Goal: Task Accomplishment & Management: Manage account settings

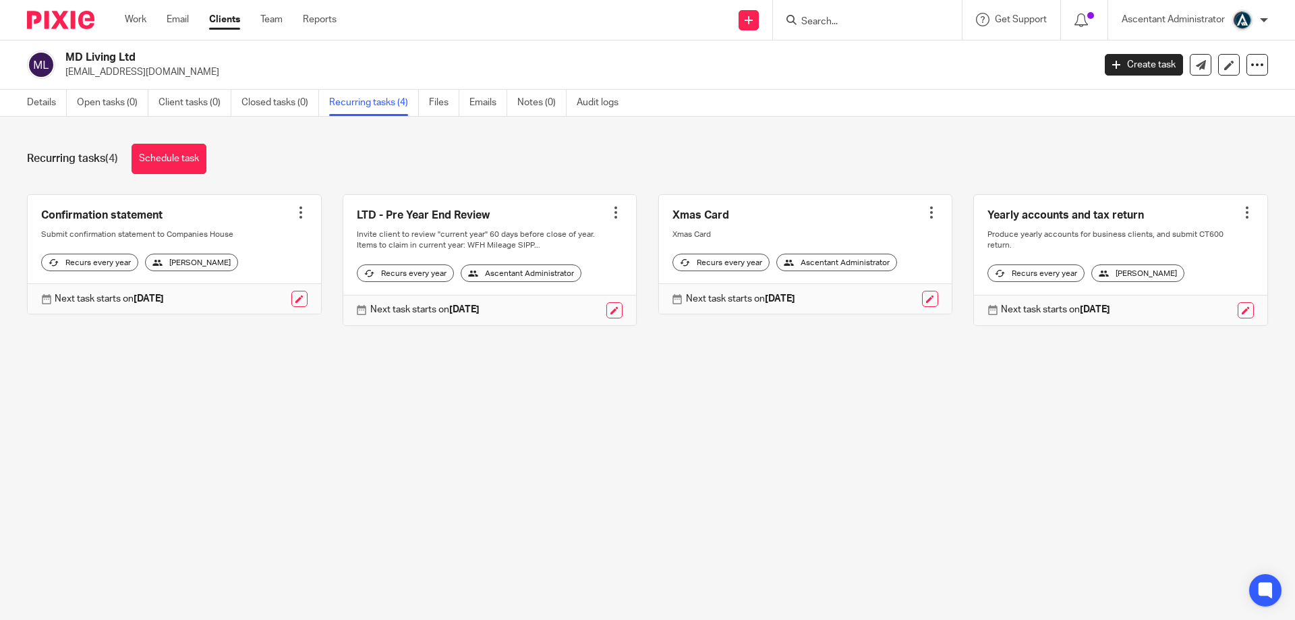
click at [841, 13] on form at bounding box center [872, 19] width 144 height 17
click at [839, 24] on input "Search" at bounding box center [860, 22] width 121 height 12
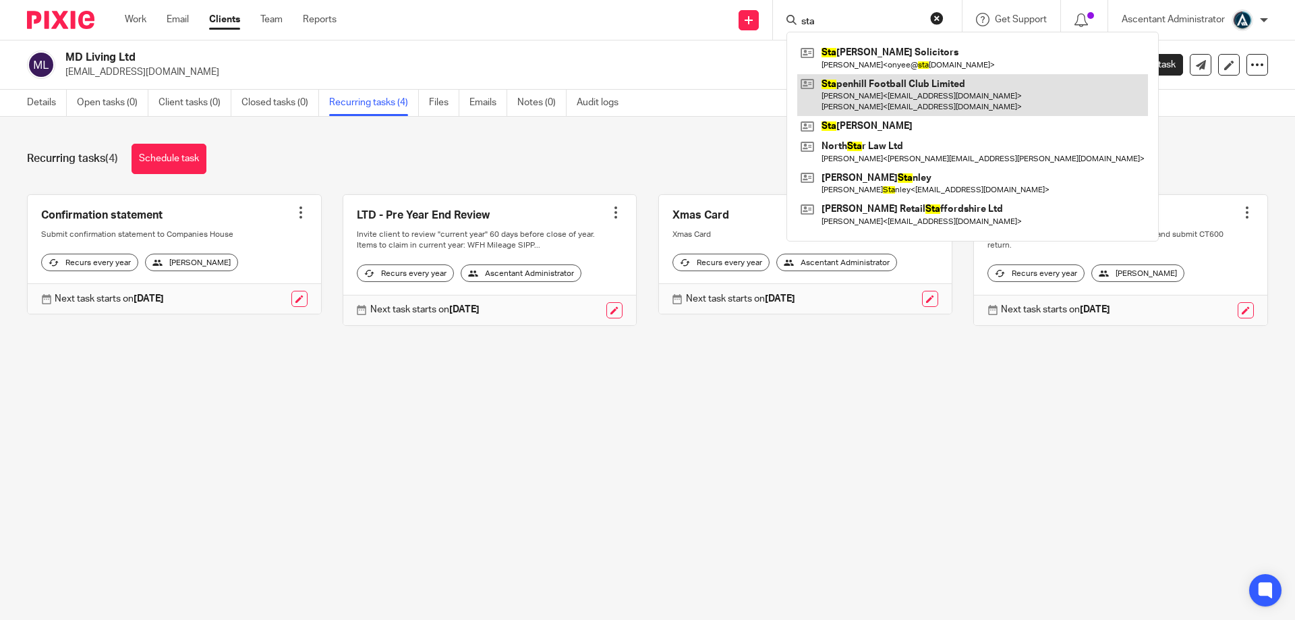
type input "sta"
click at [871, 93] on link at bounding box center [972, 95] width 351 height 42
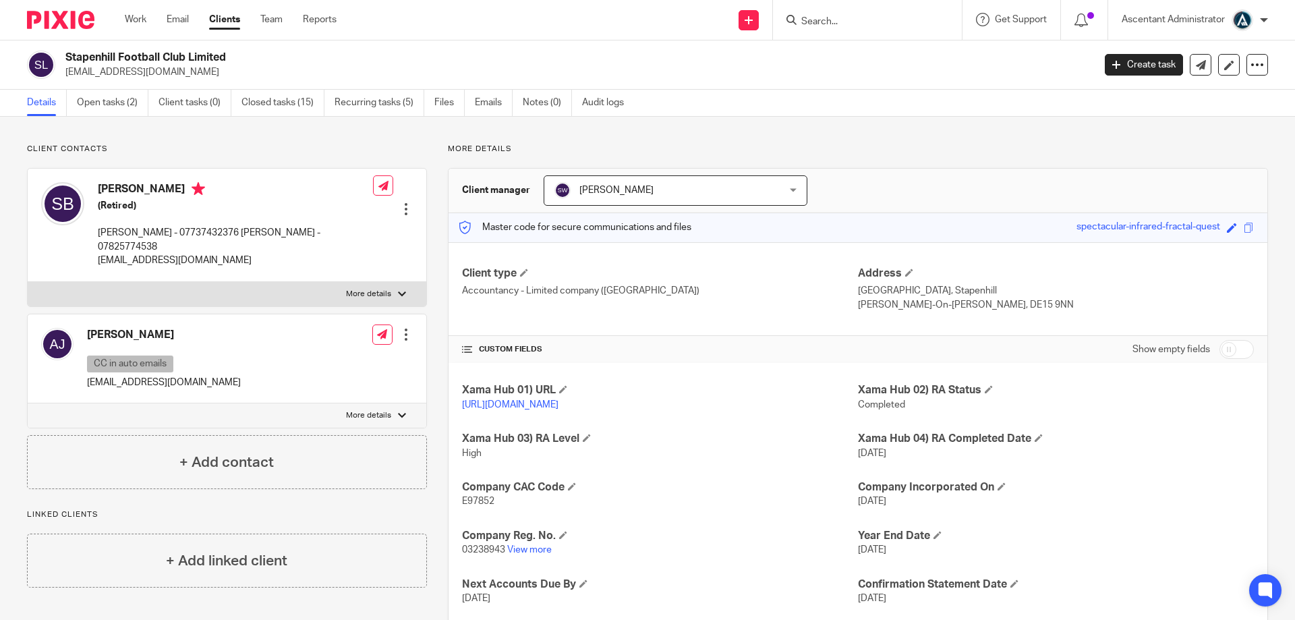
click at [404, 202] on div at bounding box center [405, 208] width 13 height 13
click at [266, 175] on div "Stuart Birt (Retired) Sarah - 07737432376 Stuart - 07825774538 stu.birt1@google…" at bounding box center [207, 224] width 332 height 98
click at [401, 328] on div at bounding box center [405, 334] width 13 height 13
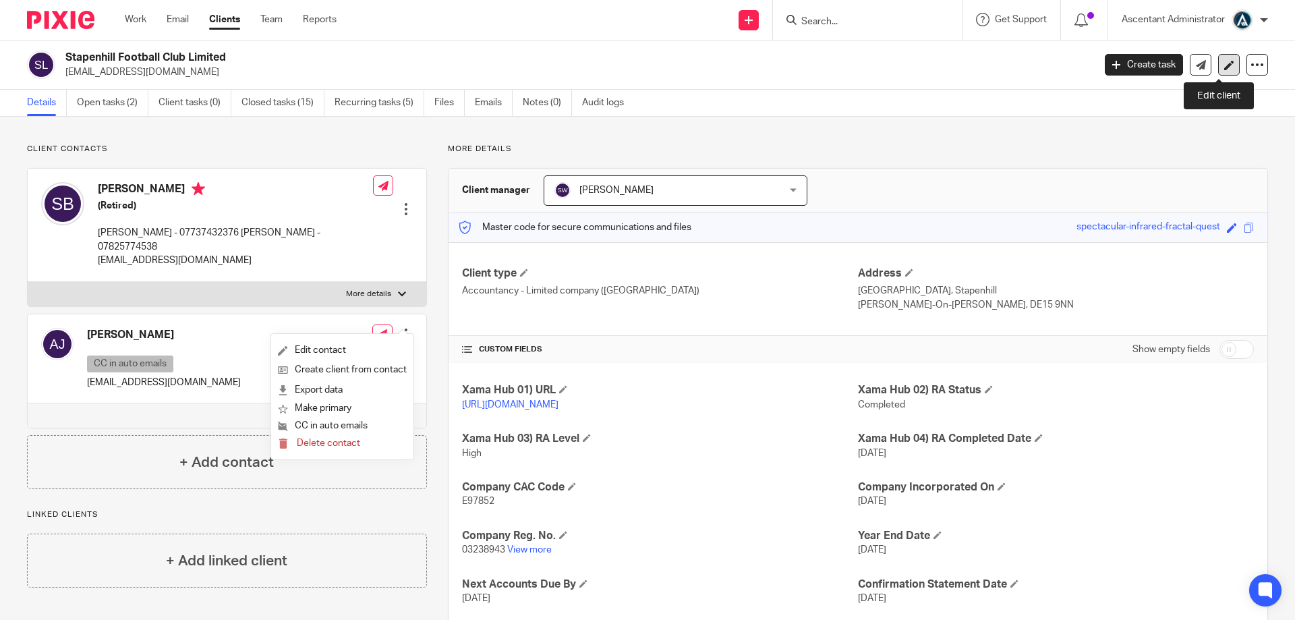
click at [1218, 63] on link at bounding box center [1229, 65] width 22 height 22
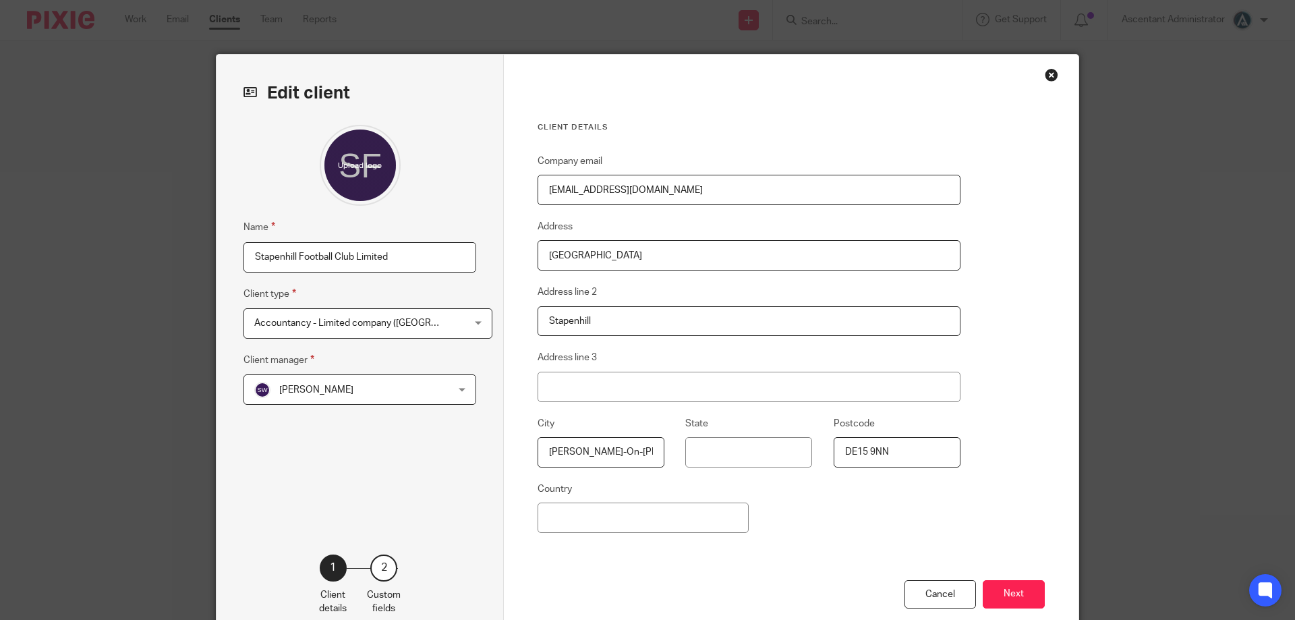
click at [603, 196] on input "sarahsden@msn.com" at bounding box center [749, 190] width 423 height 30
paste input "Chairman@stapenhillswans"
type input "Chairman@stapenhillswans.com"
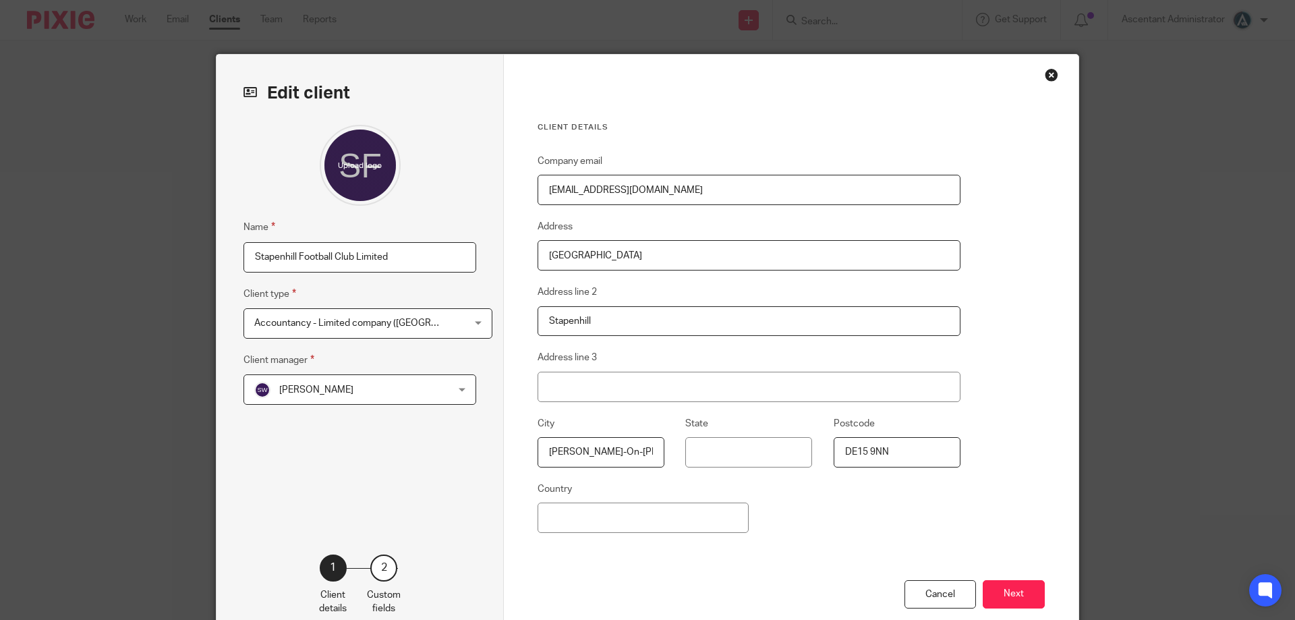
click at [998, 590] on button "Next" at bounding box center [1014, 594] width 62 height 29
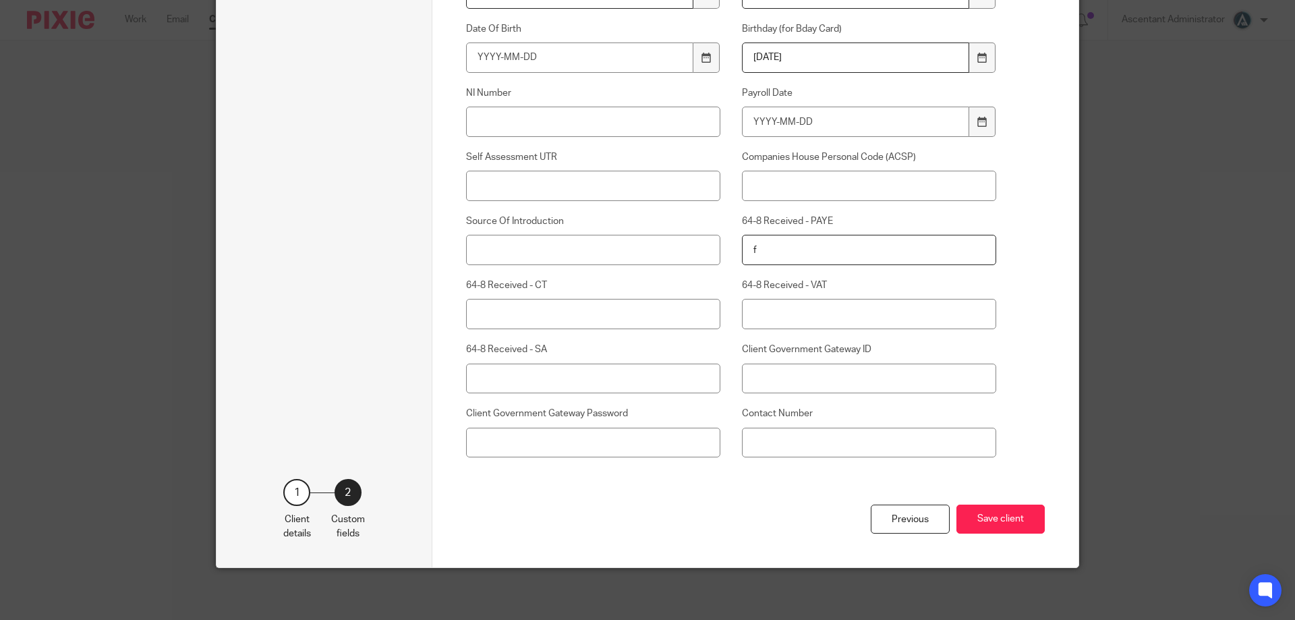
scroll to position [552, 0]
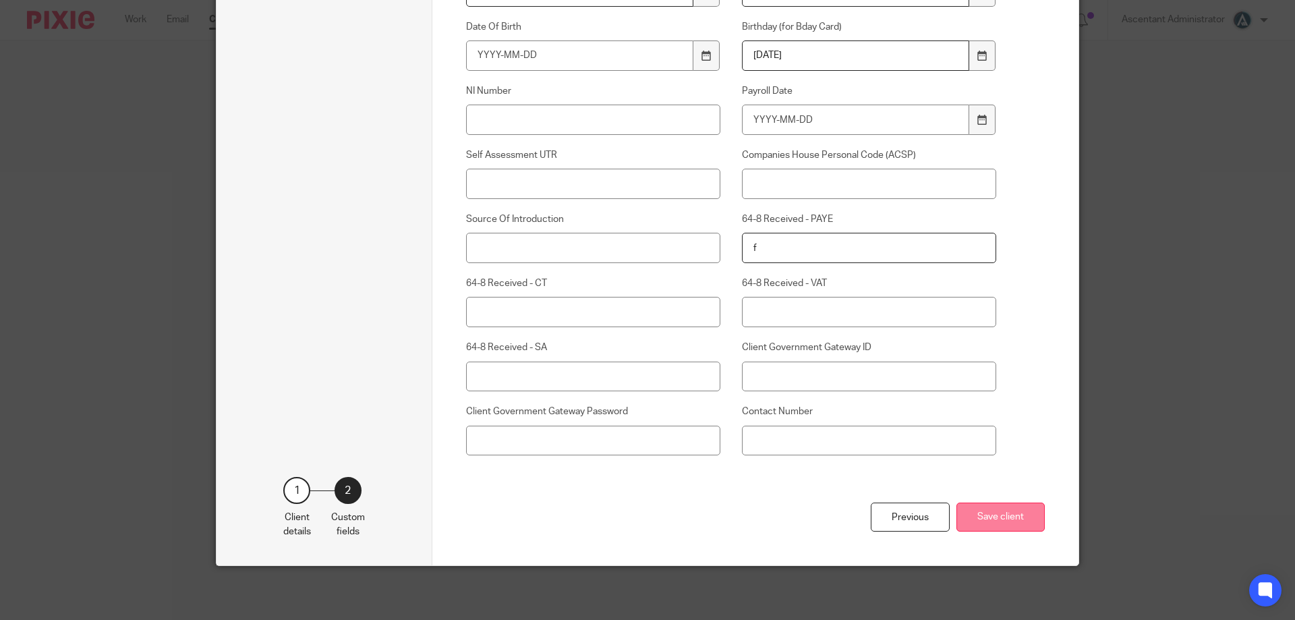
click at [1006, 515] on button "Save client" at bounding box center [1001, 517] width 88 height 29
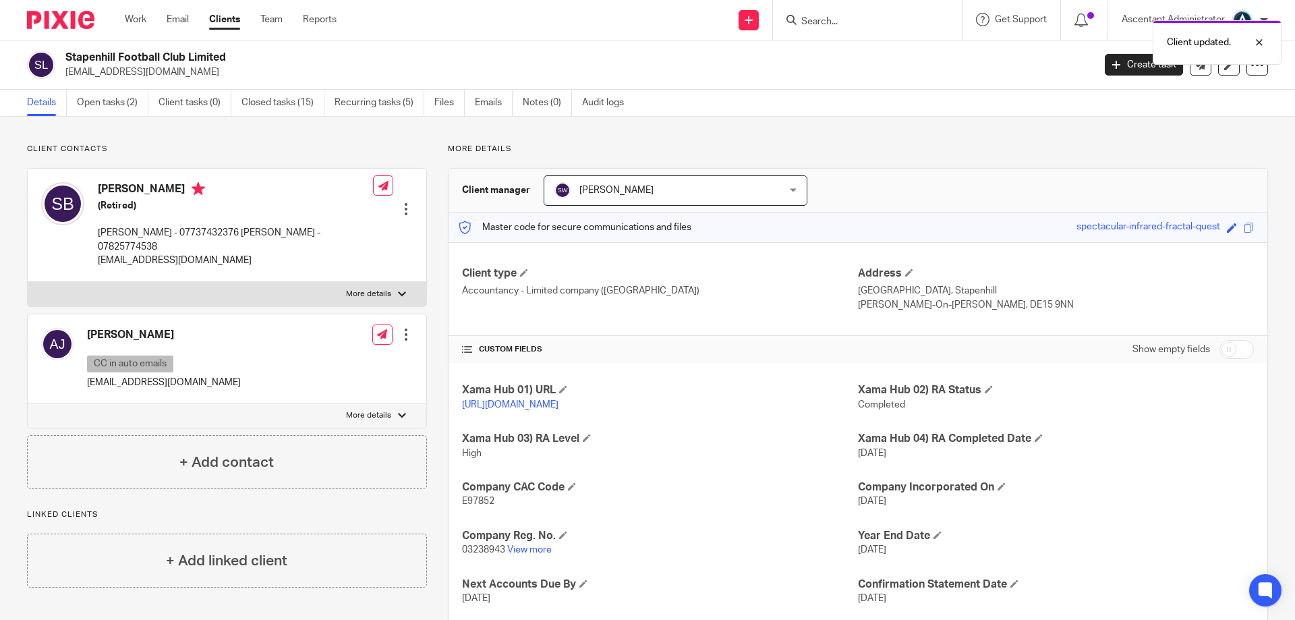
click at [405, 202] on div at bounding box center [405, 208] width 13 height 13
click at [327, 214] on link "Edit contact" at bounding box center [342, 219] width 129 height 20
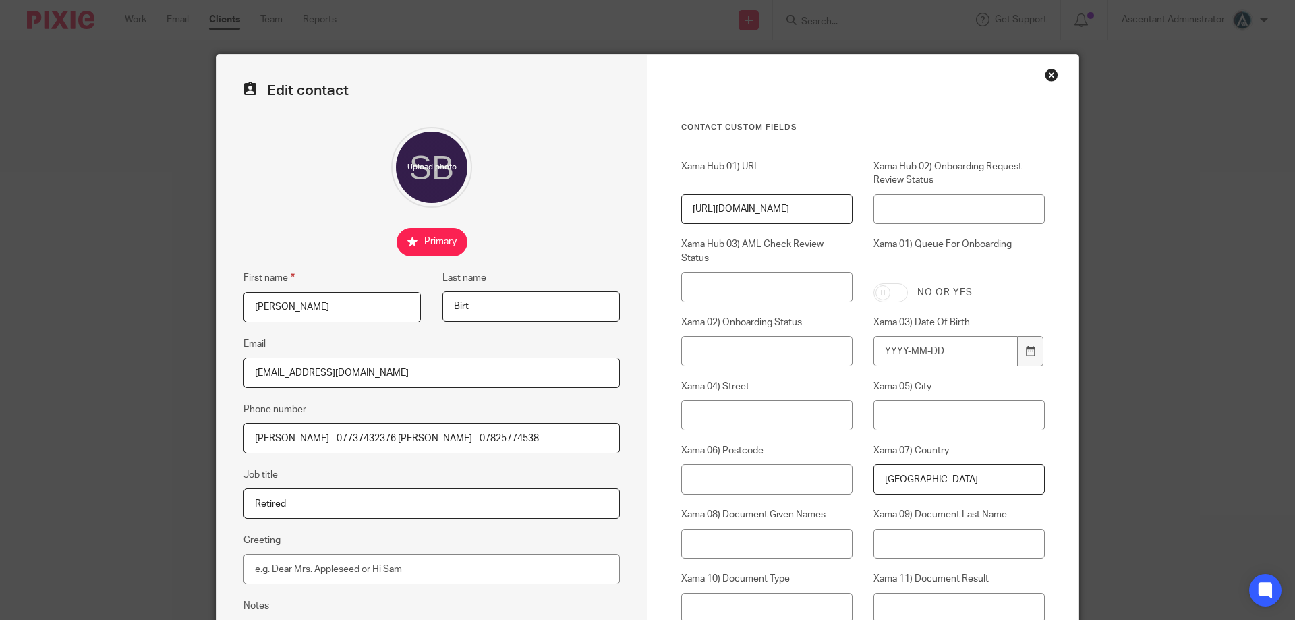
click at [318, 368] on input "[EMAIL_ADDRESS][DOMAIN_NAME]" at bounding box center [432, 373] width 376 height 30
click at [318, 368] on input "stu.birt1@googlemail.com" at bounding box center [432, 373] width 376 height 30
paste input "Chairman@stapenhillswans"
type input "Chairman@stapenhillswans.com"
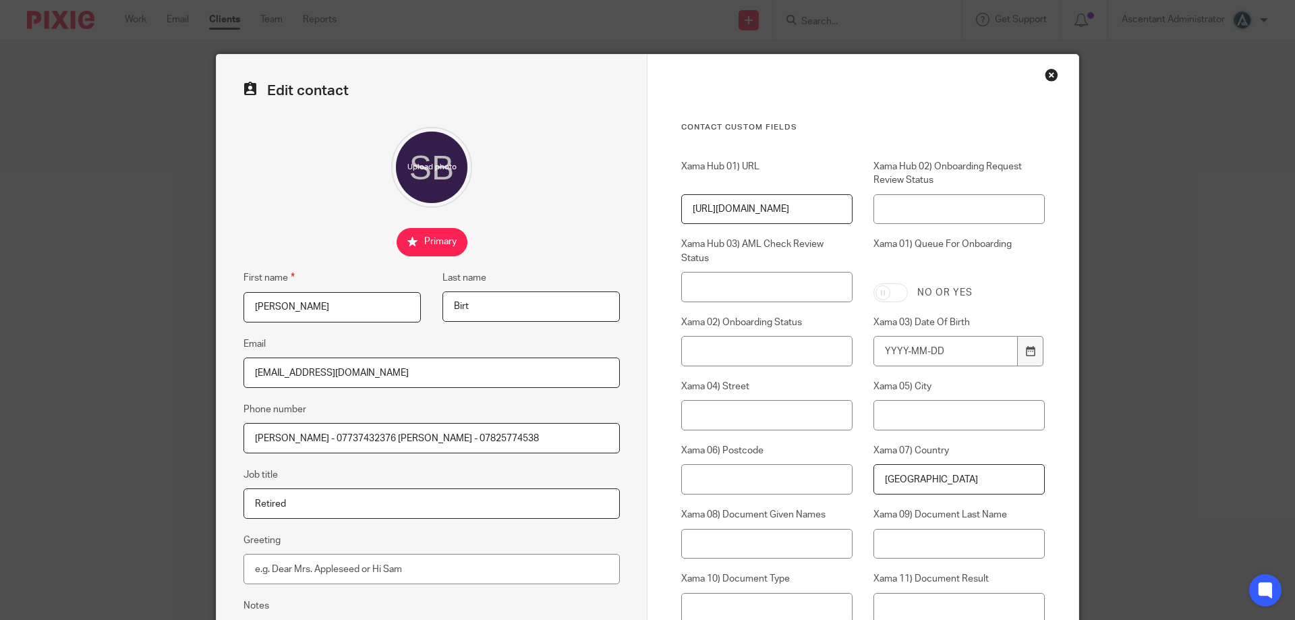
drag, startPoint x: 466, startPoint y: 442, endPoint x: 179, endPoint y: 424, distance: 287.9
click at [208, 430] on div "Edit contact First name Stuart Last name Birt Email Chairman@stapenhillswans.co…" at bounding box center [647, 310] width 1295 height 620
type input "="
drag, startPoint x: 287, startPoint y: 500, endPoint x: 211, endPoint y: 494, distance: 76.5
click at [205, 496] on div "Edit contact First name Stuart Last name Birt Email Chairman@stapenhillswans.co…" at bounding box center [647, 310] width 1295 height 620
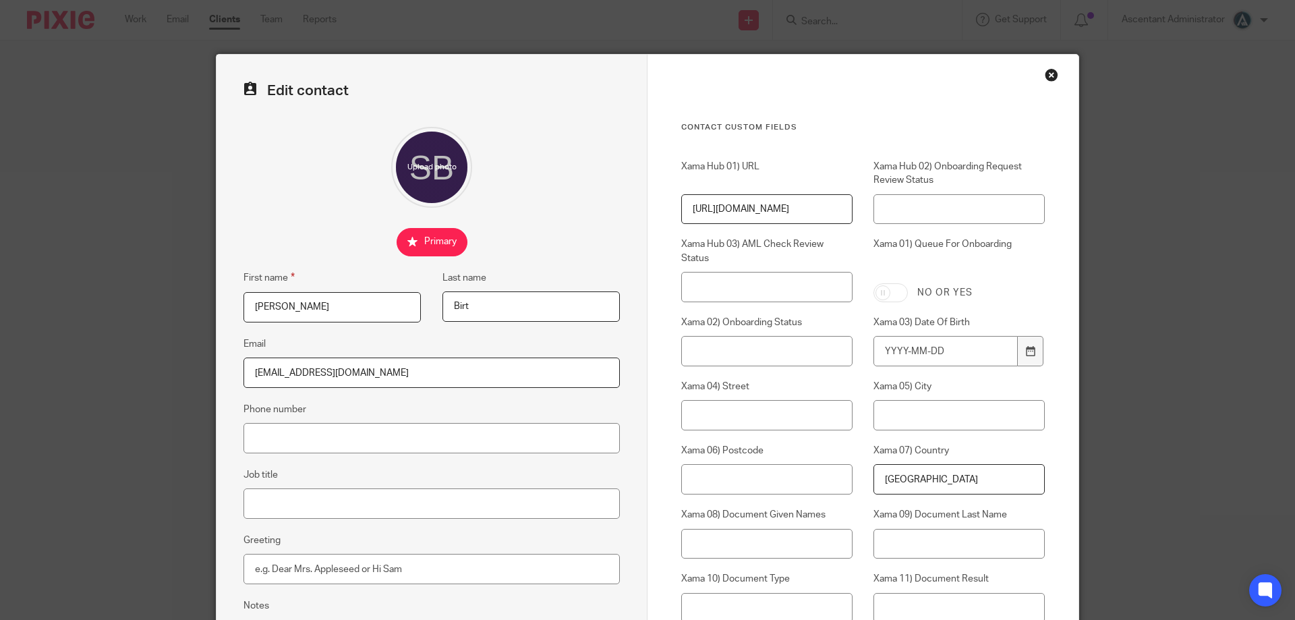
drag, startPoint x: 339, startPoint y: 318, endPoint x: 194, endPoint y: 316, distance: 145.1
click at [194, 316] on div "Edit contact First name Stuart Last name Birt Email Chairman@stapenhillswans.co…" at bounding box center [647, 310] width 1295 height 620
type input "James"
type input "Connell"
click at [333, 302] on input "James" at bounding box center [332, 307] width 177 height 30
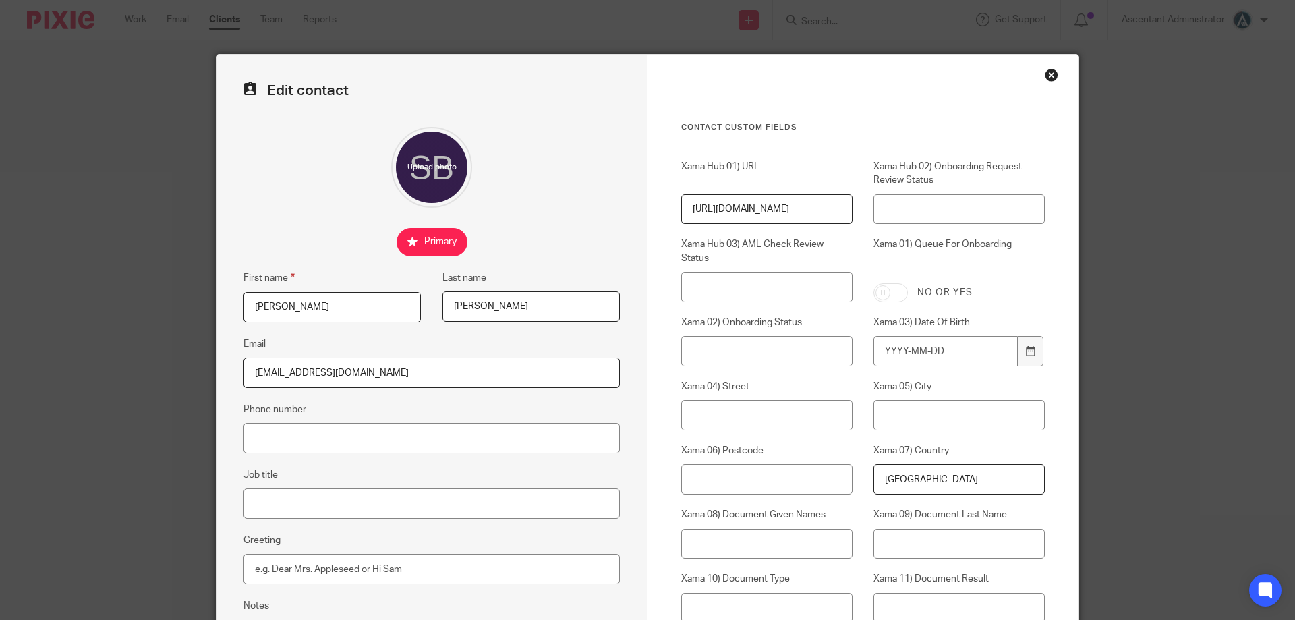
click at [333, 302] on input "James" at bounding box center [332, 307] width 177 height 30
paste input "im Connell"
click at [291, 304] on input "Jim Connell" at bounding box center [332, 307] width 177 height 30
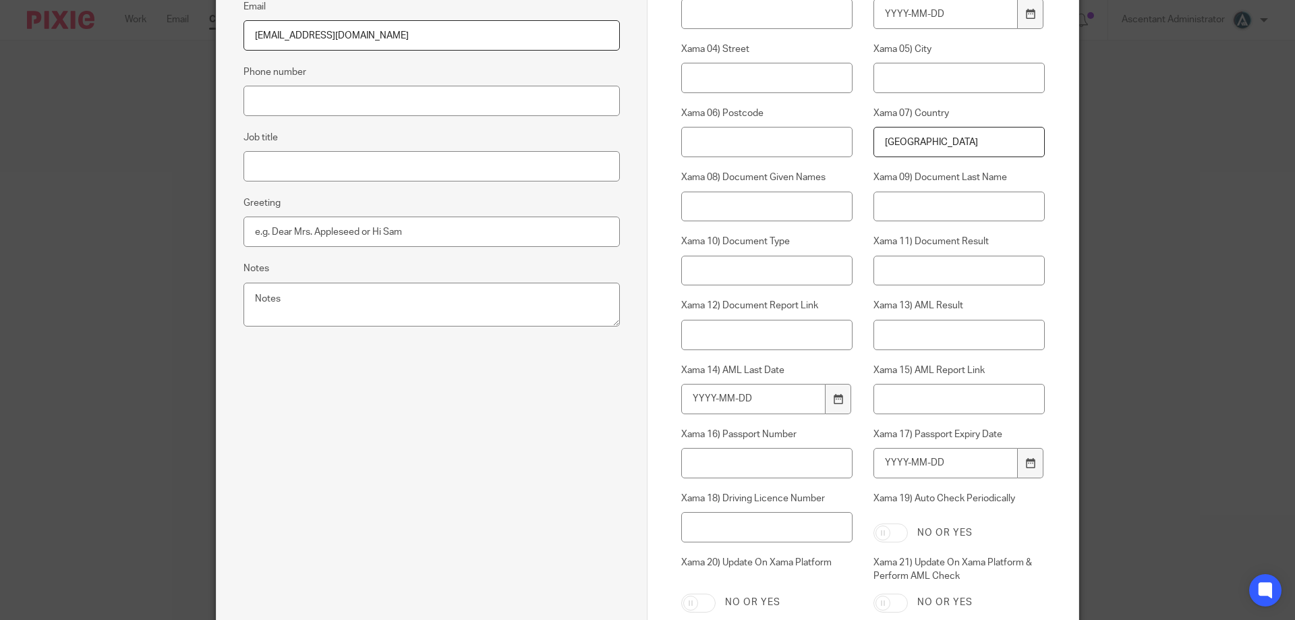
scroll to position [530, 0]
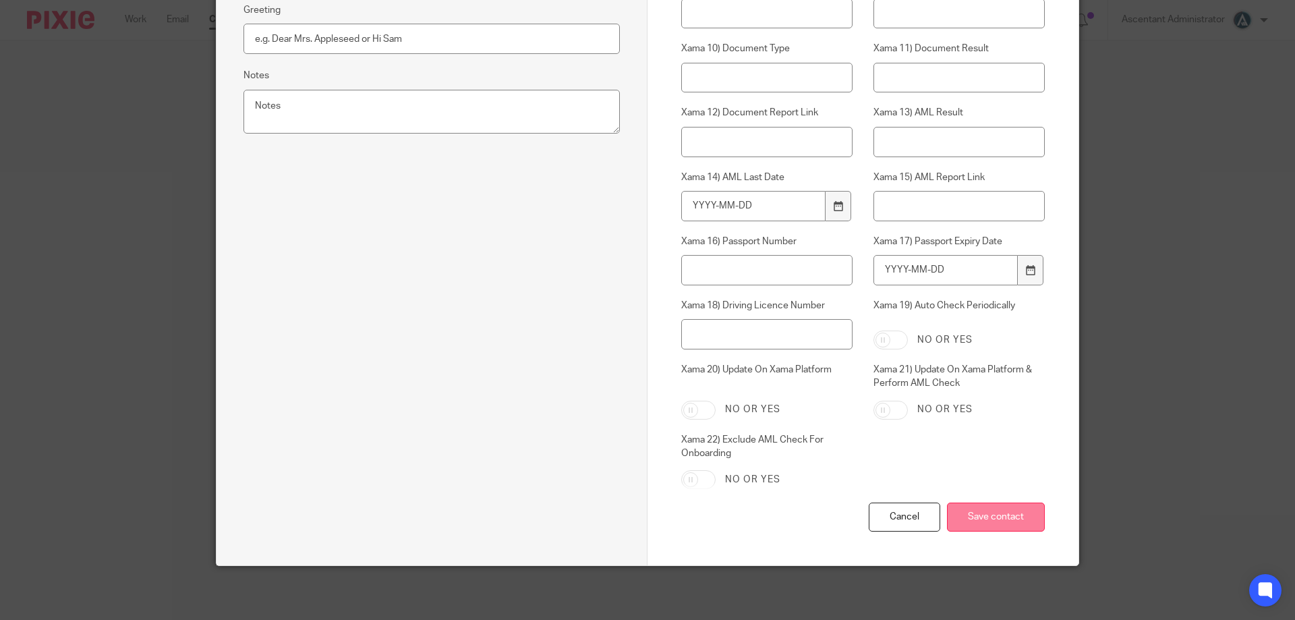
type input "Jim"
click at [1002, 528] on input "Save contact" at bounding box center [996, 517] width 98 height 29
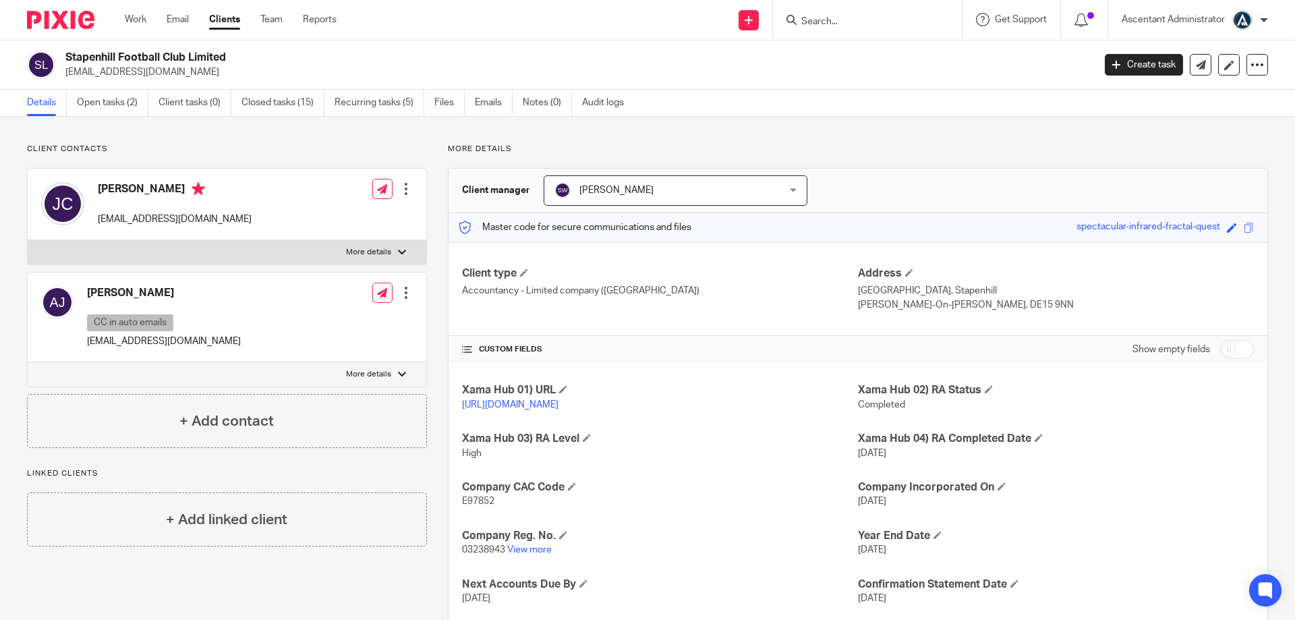
click at [859, 22] on input "Search" at bounding box center [860, 22] width 121 height 12
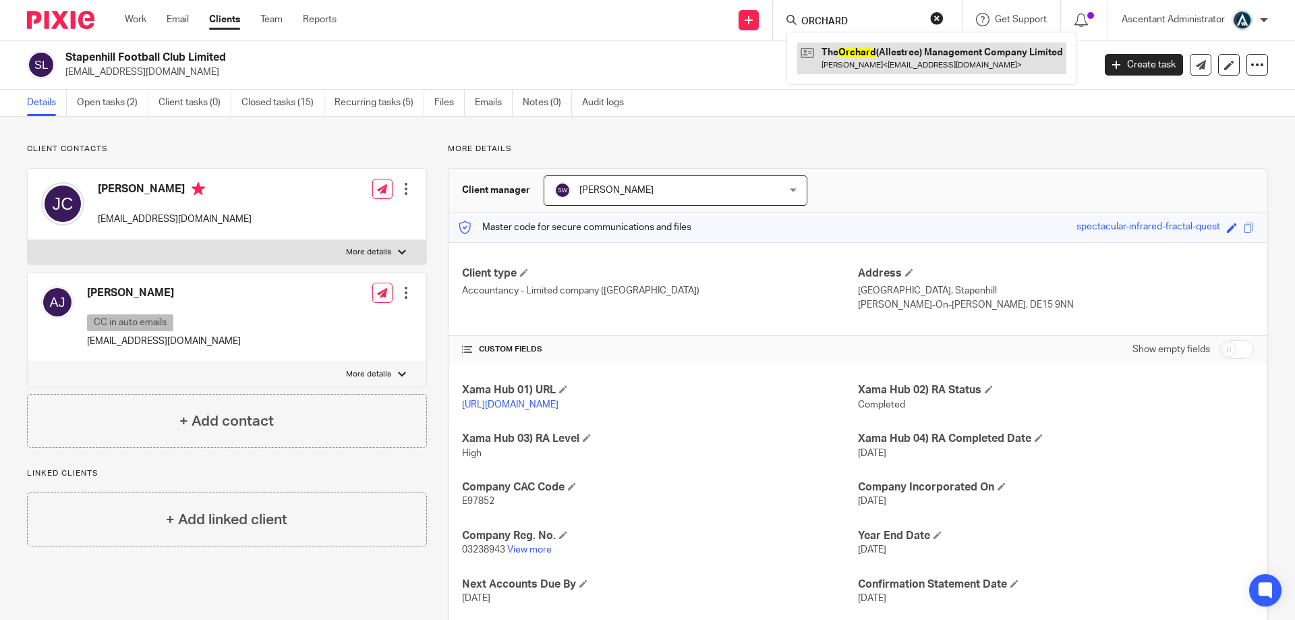
type input "ORCHARD"
click at [882, 53] on link at bounding box center [931, 57] width 269 height 31
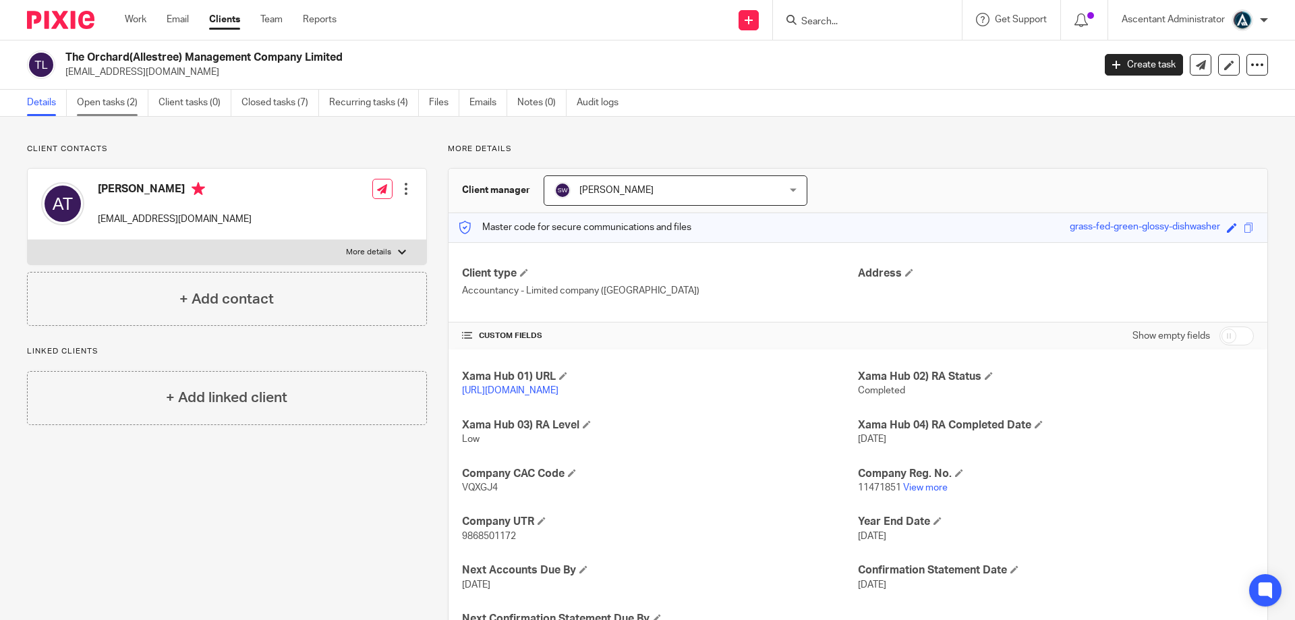
click at [119, 97] on link "Open tasks (2)" at bounding box center [113, 103] width 72 height 26
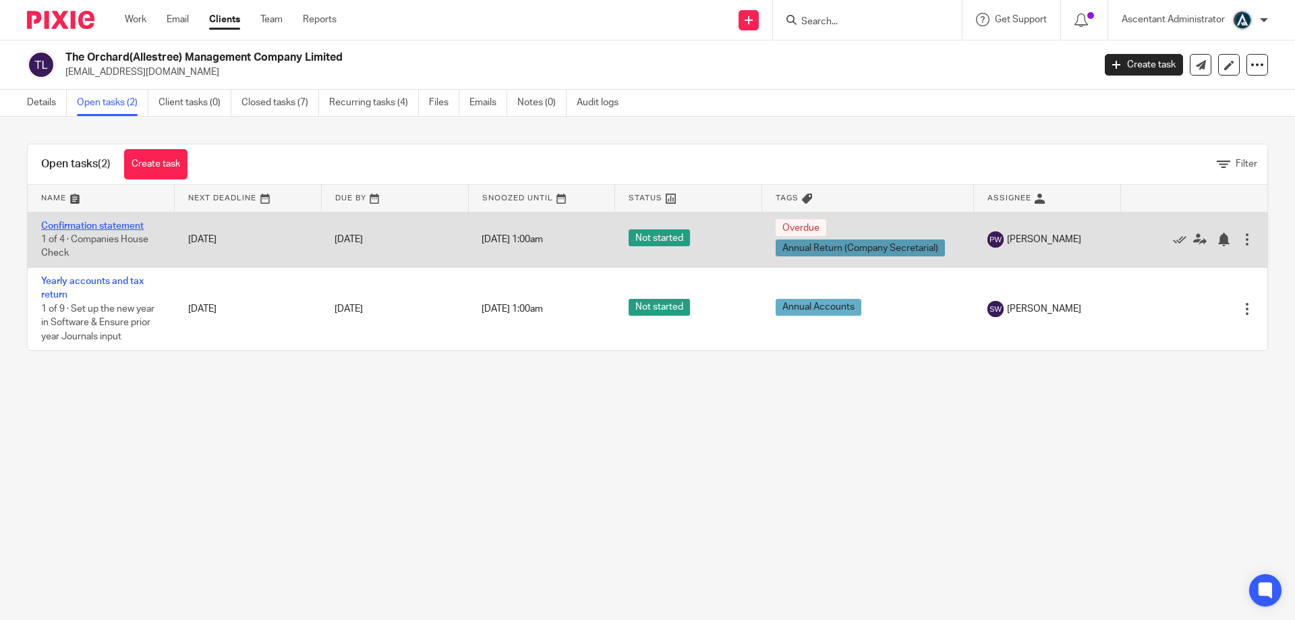
click at [123, 223] on link "Confirmation statement" at bounding box center [92, 225] width 103 height 9
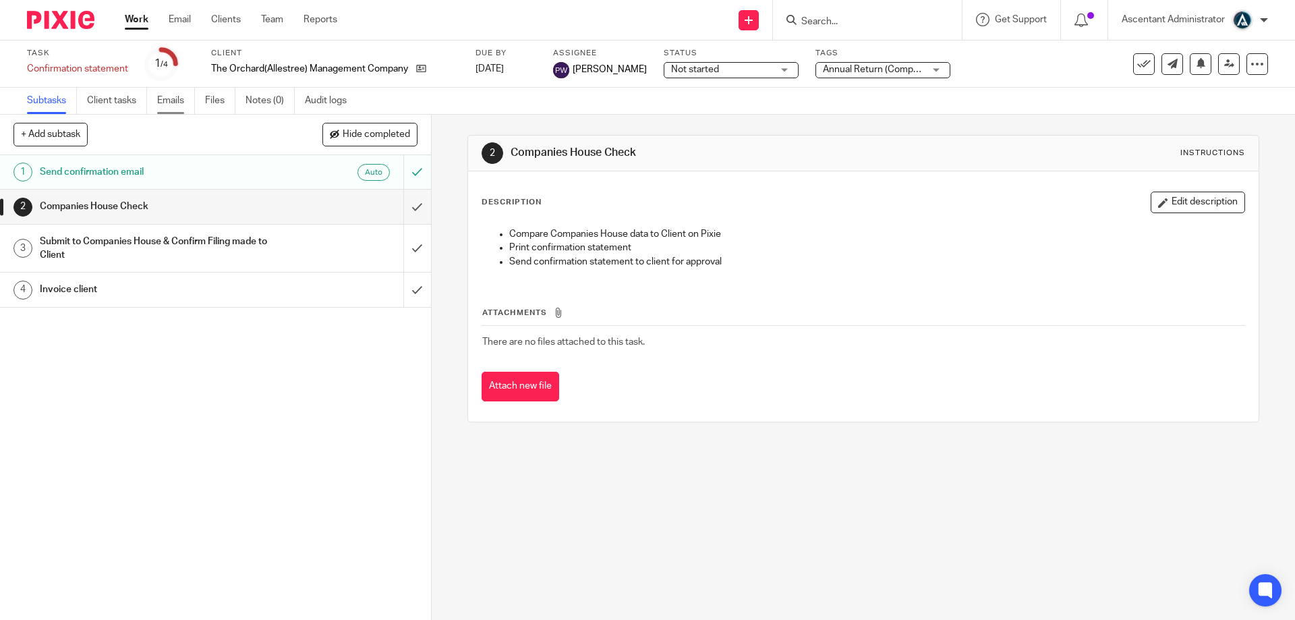
click at [179, 98] on link "Emails" at bounding box center [176, 101] width 38 height 26
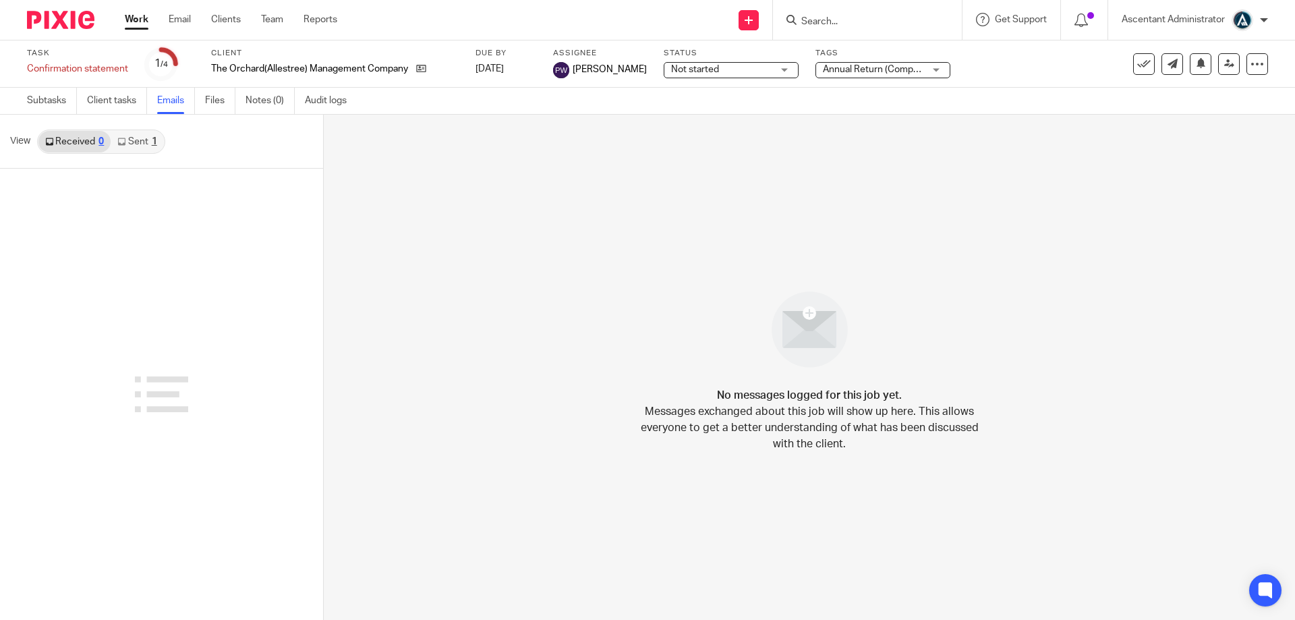
click at [152, 142] on div "1" at bounding box center [154, 141] width 5 height 9
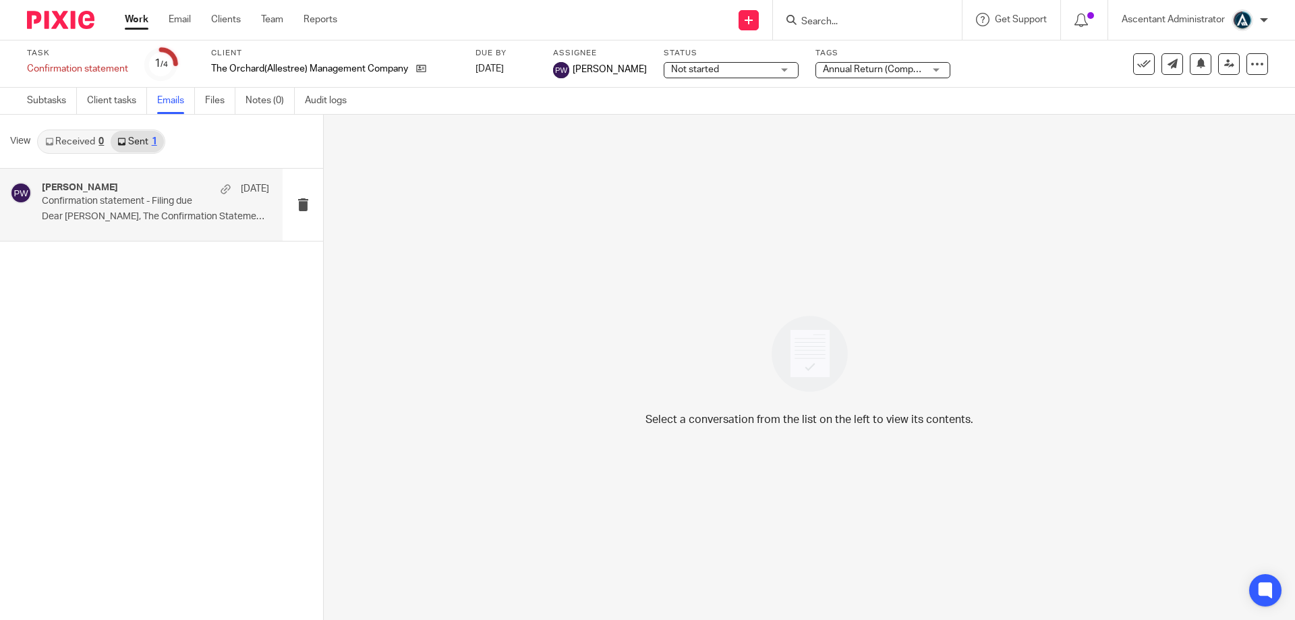
click at [163, 208] on div "Paula White 10 Jul Confirmation statement - Filing due Dear Alan, The Confirmat…" at bounding box center [155, 204] width 227 height 45
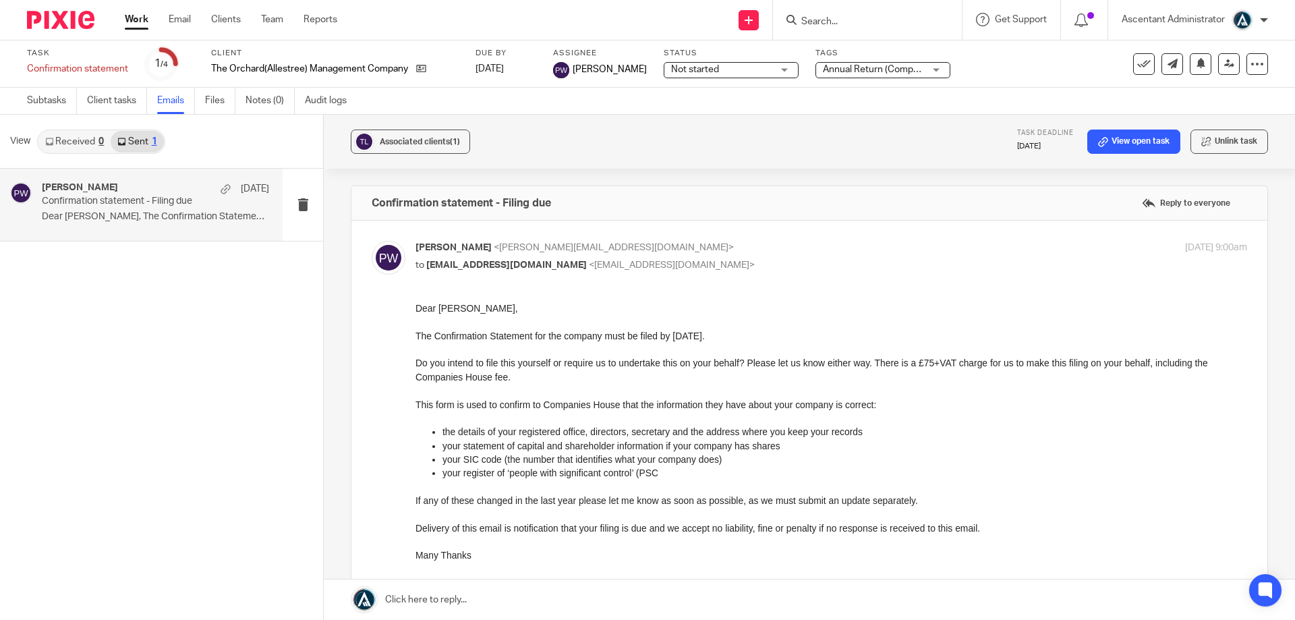
click at [138, 401] on div "Paula White 10 Jul Confirmation statement - Filing due Dear Alan, The Confirmat…" at bounding box center [161, 394] width 323 height 451
click at [420, 69] on icon at bounding box center [421, 68] width 10 height 10
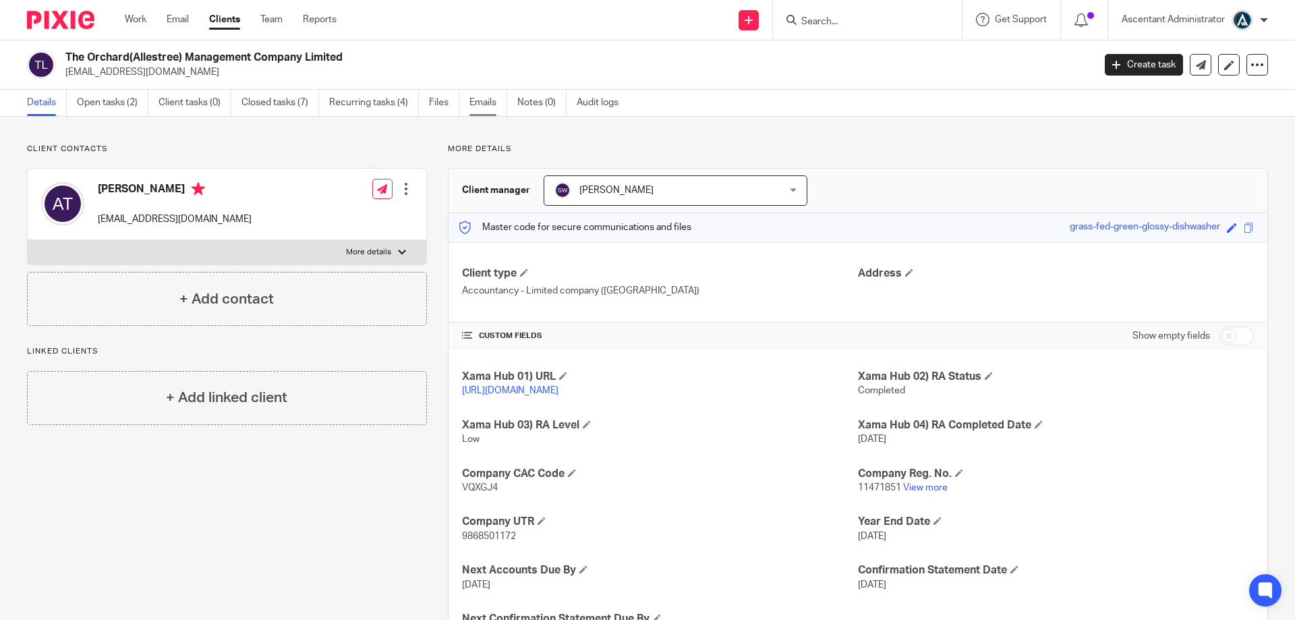
click at [479, 102] on link "Emails" at bounding box center [489, 103] width 38 height 26
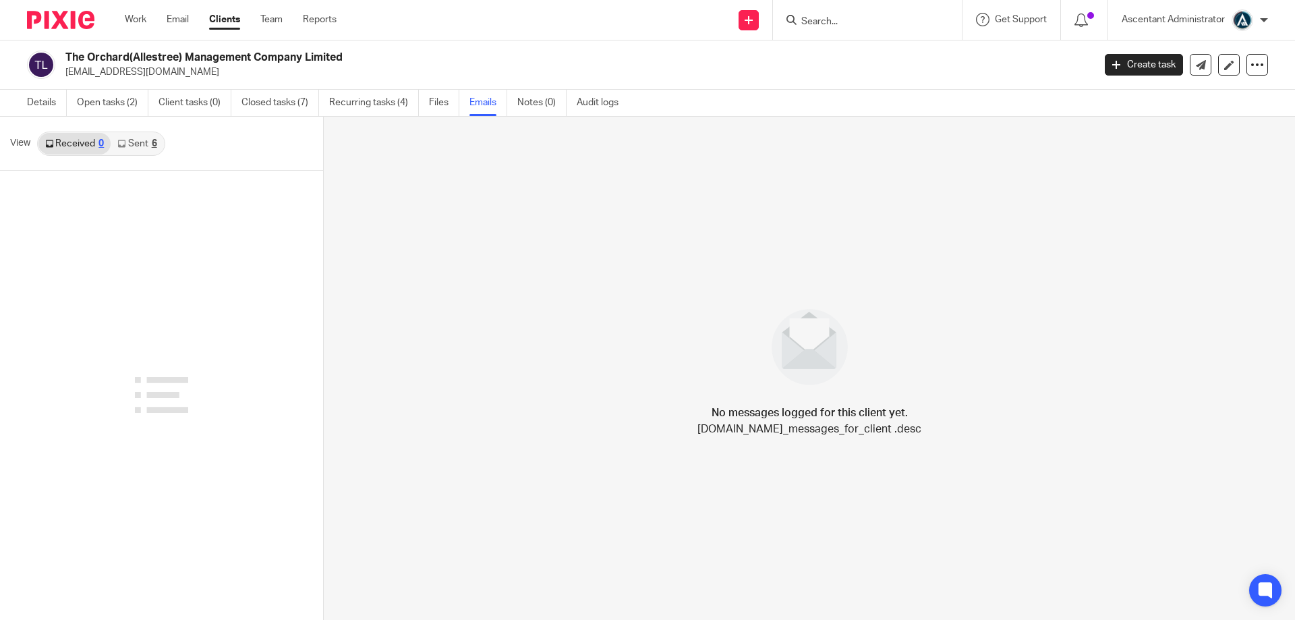
click at [146, 140] on link "Sent 6" at bounding box center [137, 144] width 53 height 22
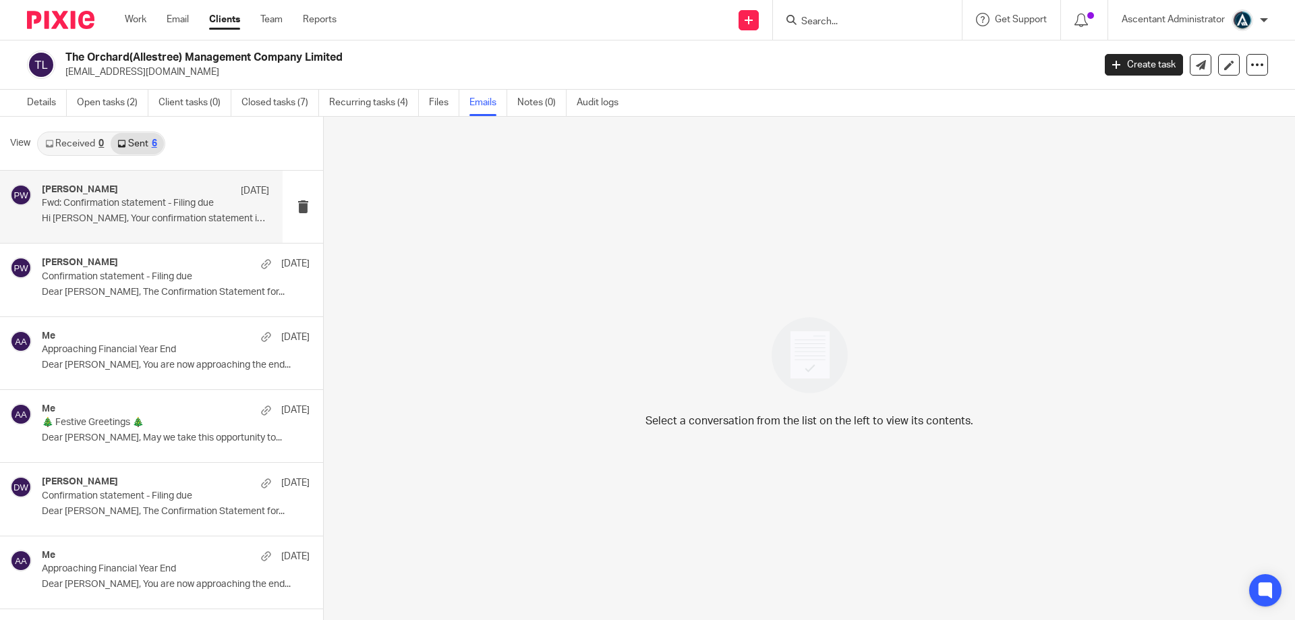
click at [150, 225] on div "Paula White 4 Aug Fwd: Confirmation statement - Filing due Hi Alan, Your confir…" at bounding box center [155, 206] width 227 height 45
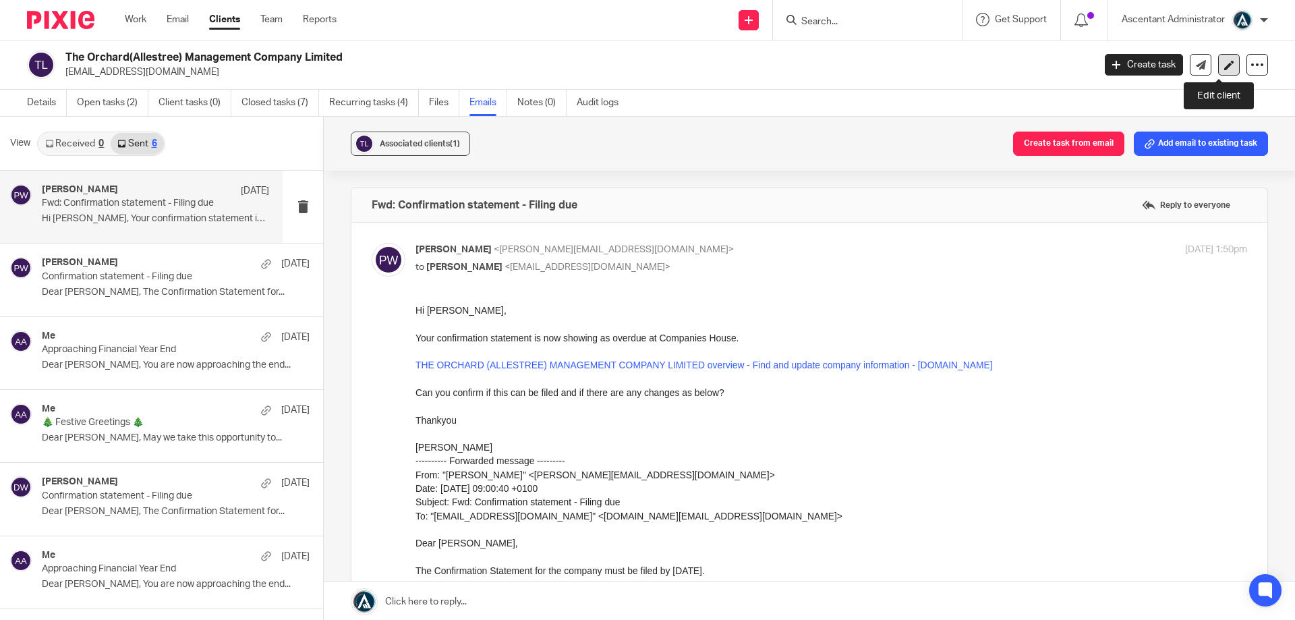
click at [1224, 66] on icon at bounding box center [1229, 65] width 10 height 10
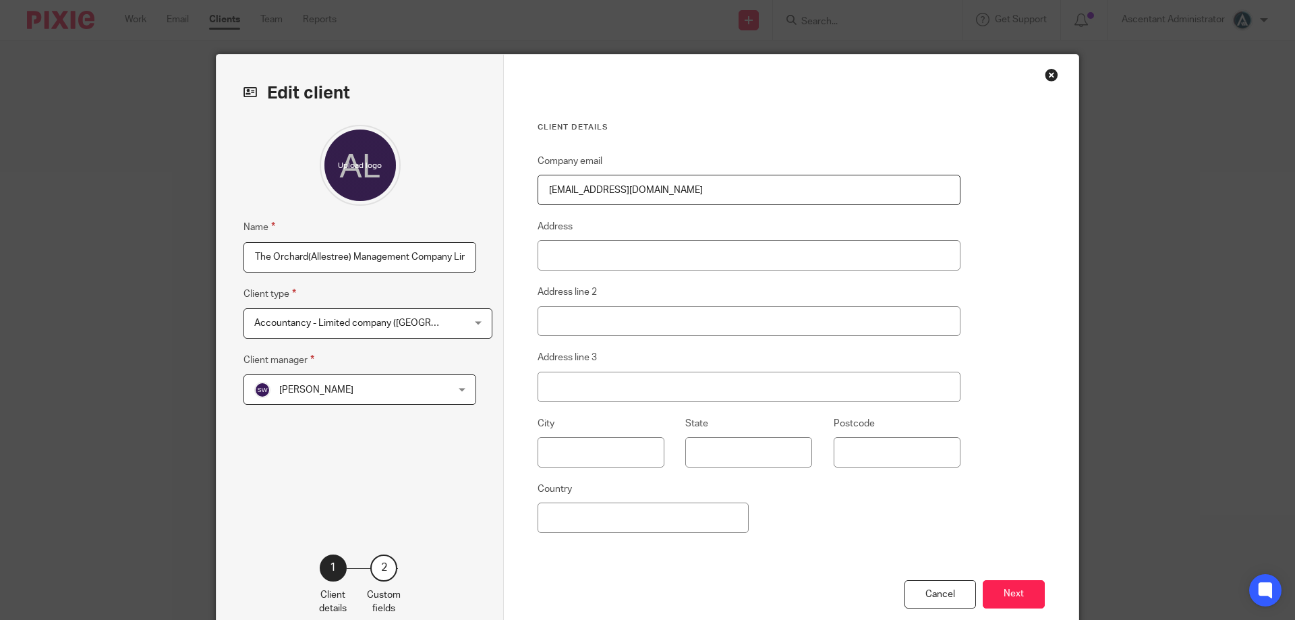
click at [644, 192] on input "[EMAIL_ADDRESS][DOMAIN_NAME]" at bounding box center [749, 190] width 423 height 30
type input "[EMAIL_ADDRESS][DOMAIN_NAME]"
click at [633, 191] on input "[EMAIL_ADDRESS][DOMAIN_NAME]" at bounding box center [749, 190] width 423 height 30
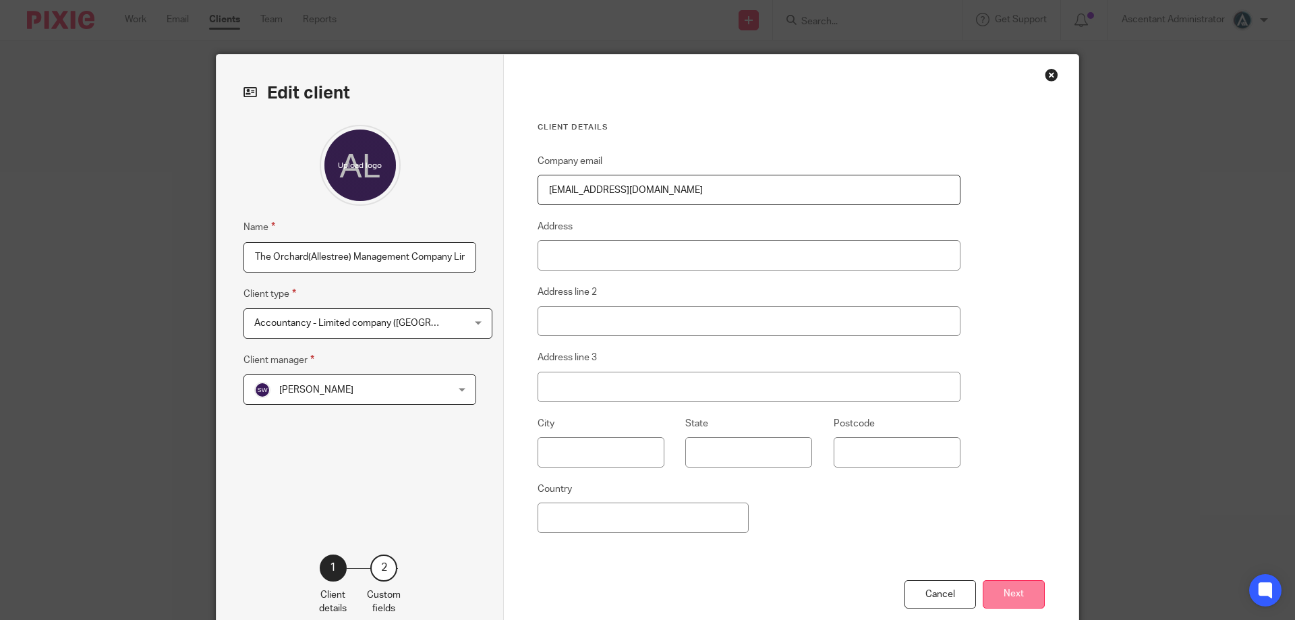
click at [1015, 594] on button "Next" at bounding box center [1014, 594] width 62 height 29
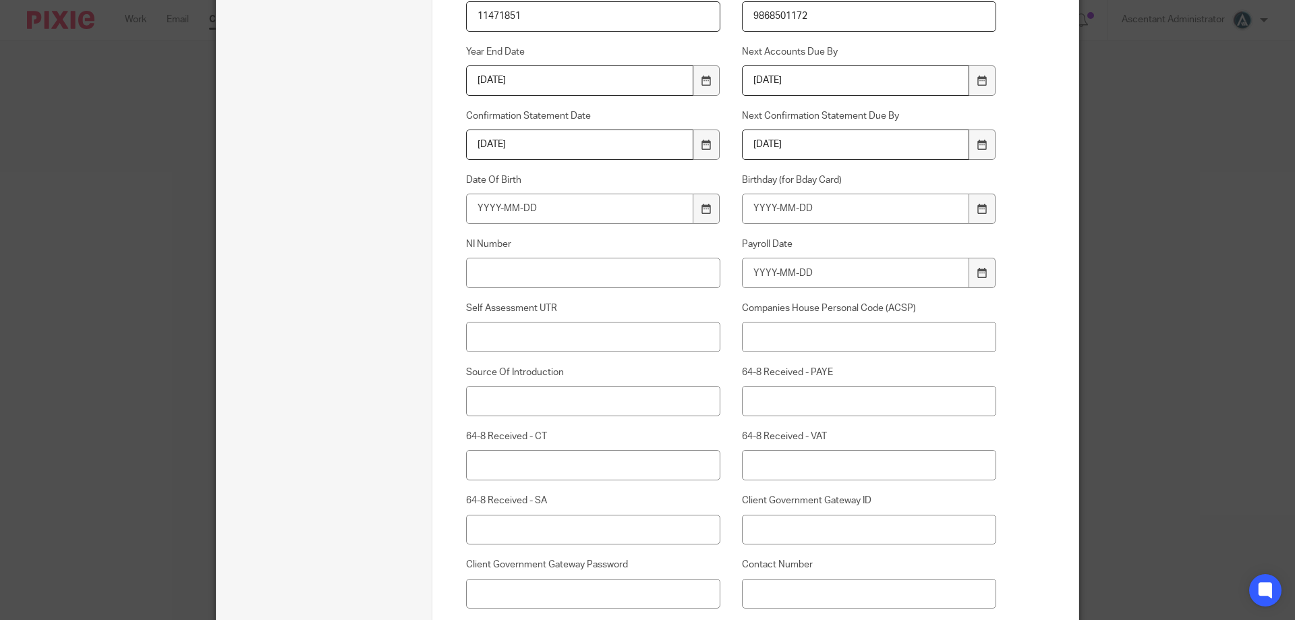
scroll to position [552, 0]
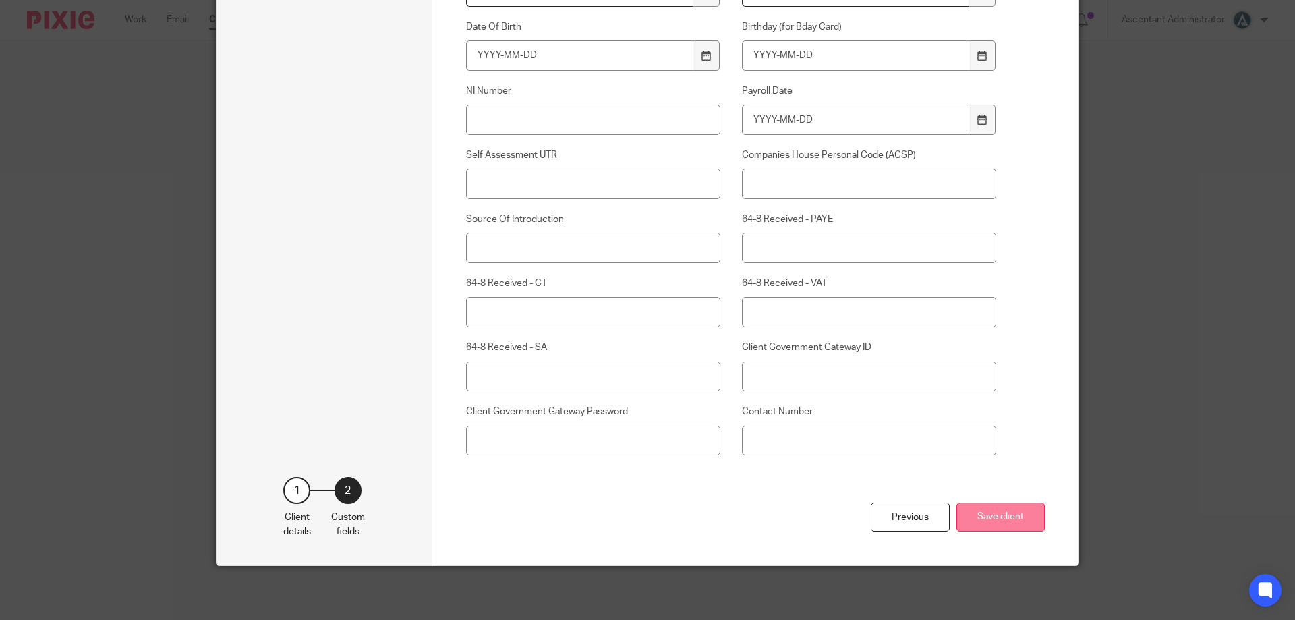
click at [1021, 521] on button "Save client" at bounding box center [1001, 517] width 88 height 29
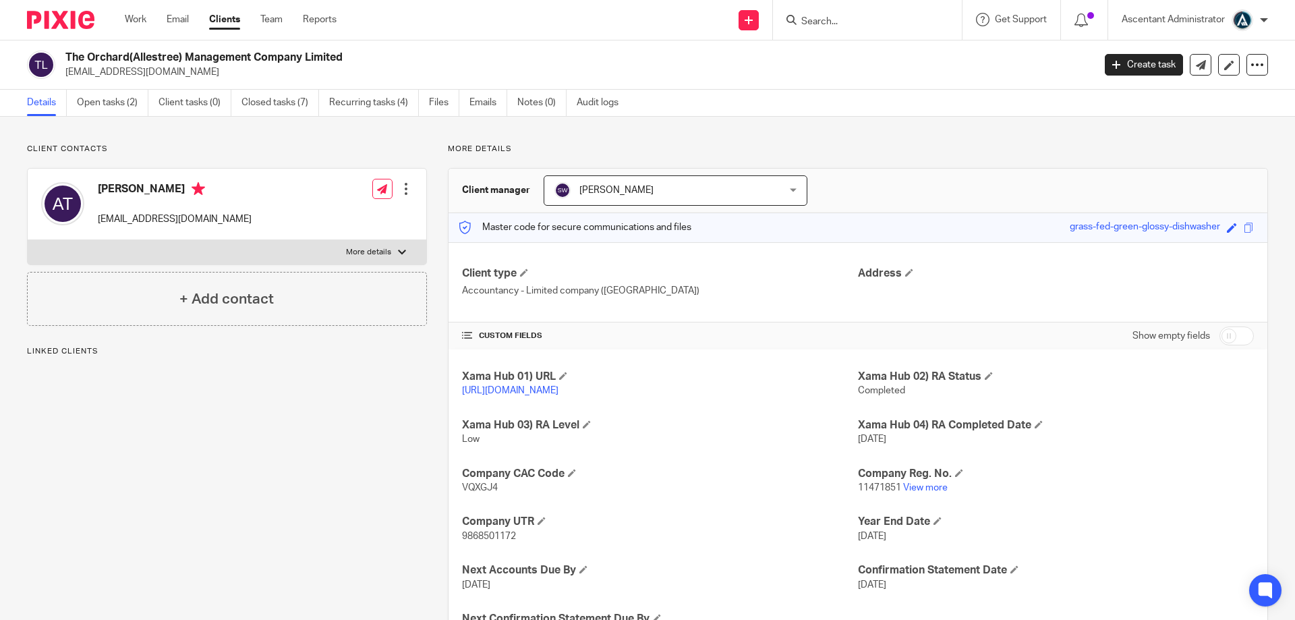
click at [401, 192] on div at bounding box center [405, 188] width 13 height 13
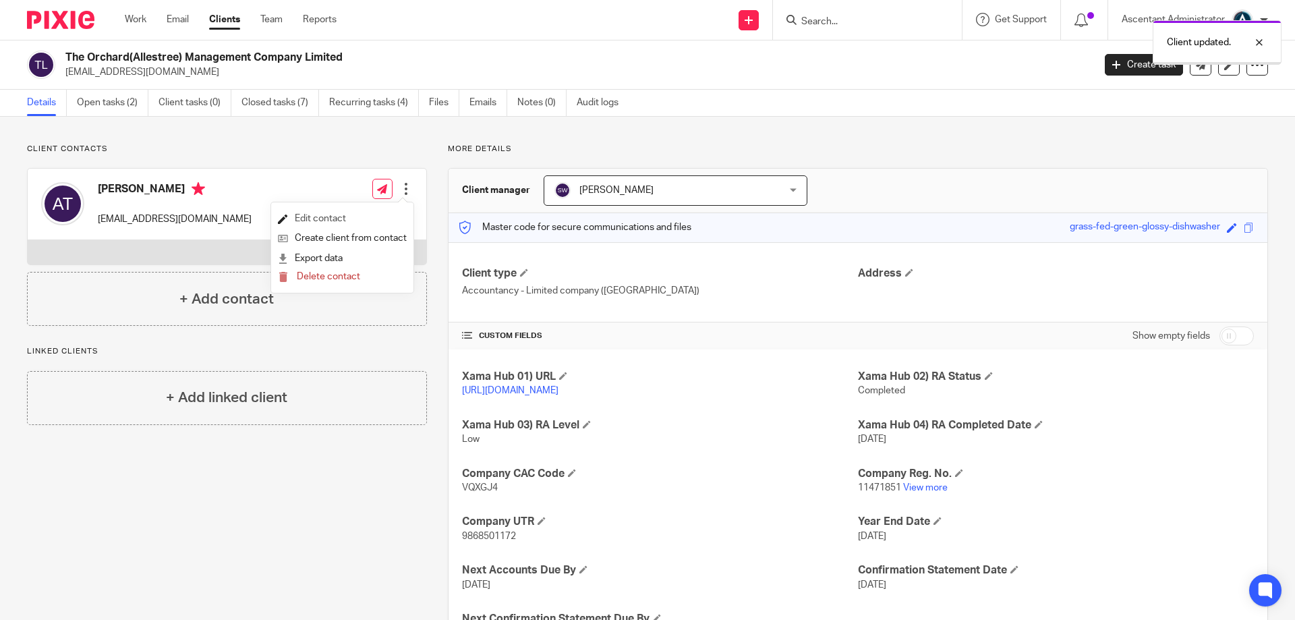
click at [341, 221] on link "Edit contact" at bounding box center [342, 219] width 129 height 20
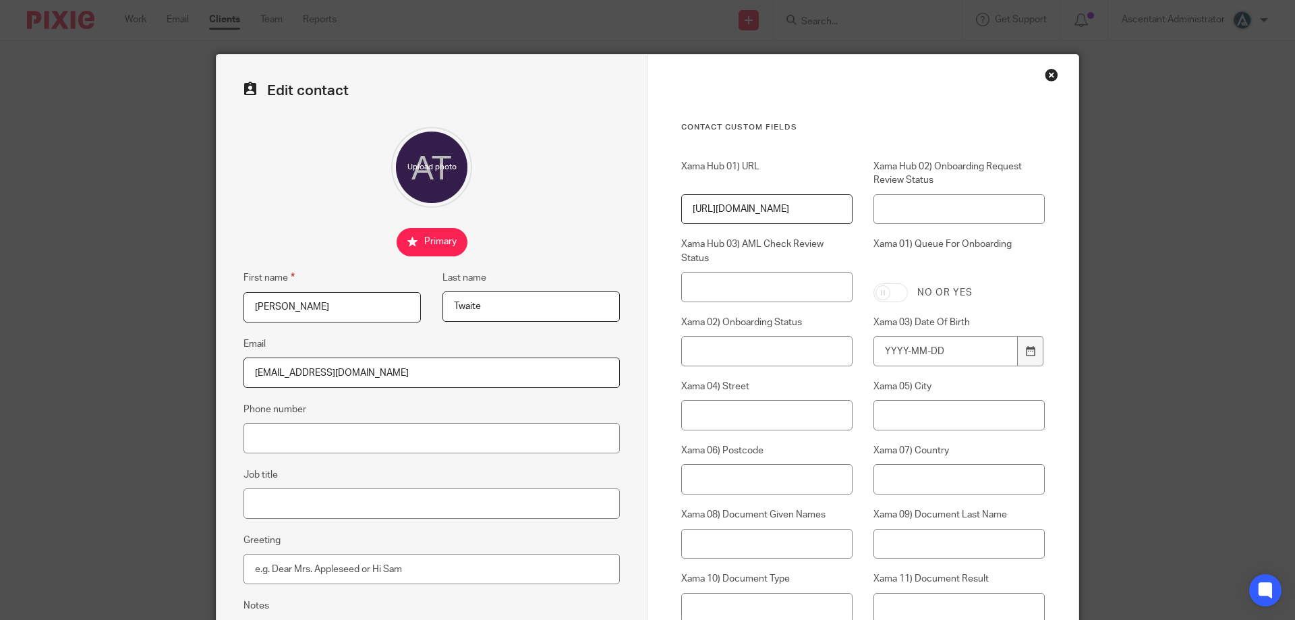
click at [377, 376] on input "[EMAIL_ADDRESS][DOMAIN_NAME]" at bounding box center [432, 373] width 376 height 30
click at [377, 376] on input "a.twaite199@btinterent.com" at bounding box center [432, 373] width 376 height 30
paste input "ne"
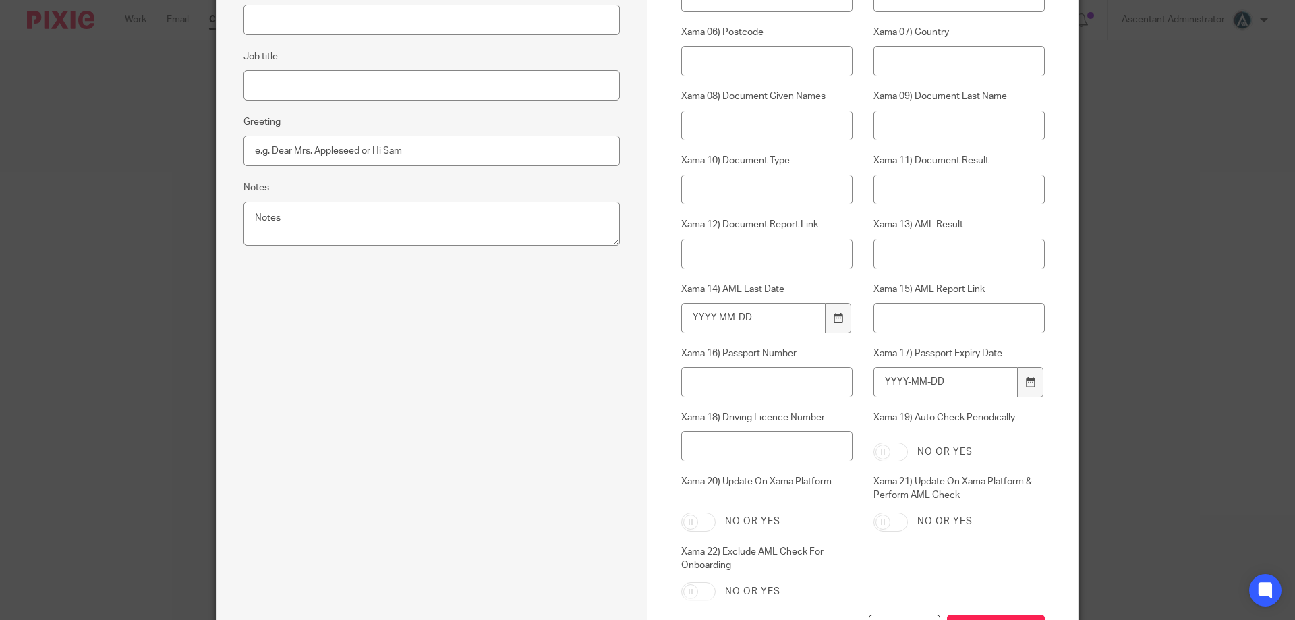
scroll to position [530, 0]
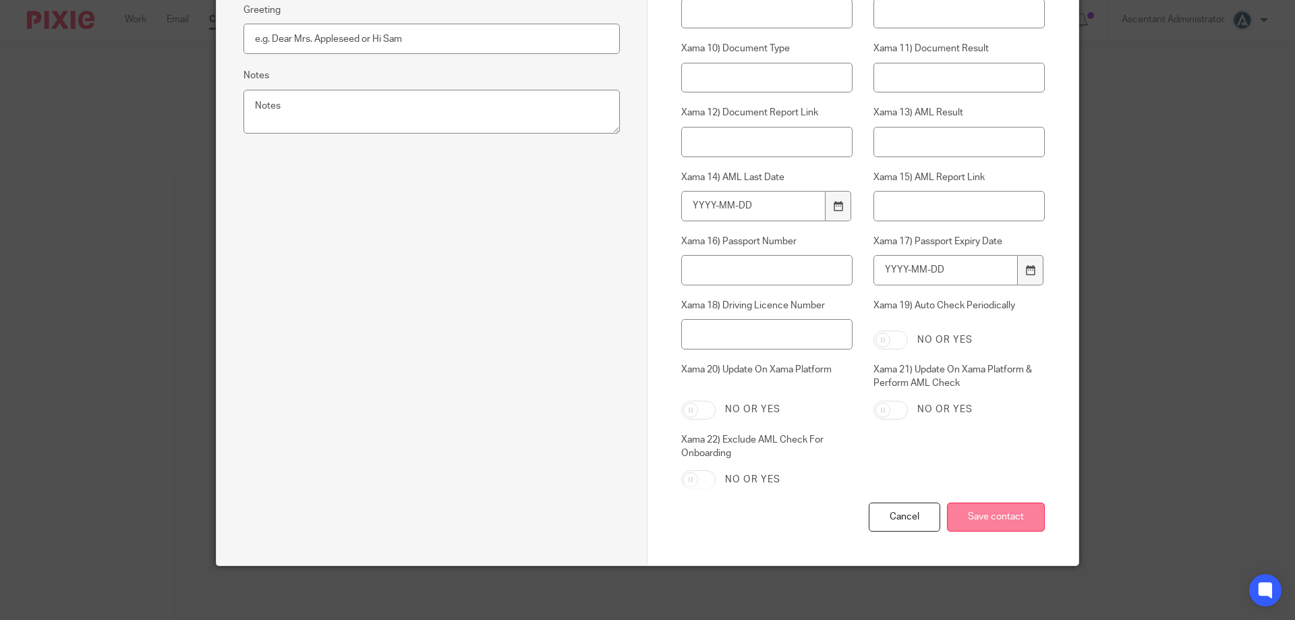
type input "[EMAIL_ADDRESS][DOMAIN_NAME]"
click at [1016, 520] on input "Save contact" at bounding box center [996, 517] width 98 height 29
